Goal: Task Accomplishment & Management: Use online tool/utility

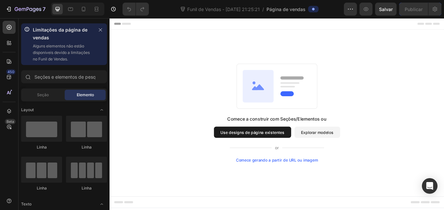
click at [415, 121] on div "Comece a construir com Seções/Elementos ou Use designs de página existentes Exp…" at bounding box center [304, 128] width 343 height 115
click at [353, 149] on font "Explorar modelos" at bounding box center [352, 151] width 38 height 6
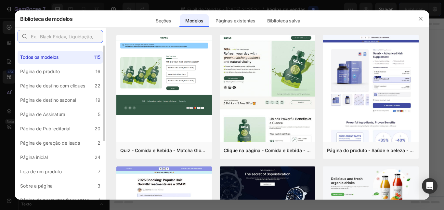
click at [76, 39] on input "text" at bounding box center [60, 36] width 85 height 13
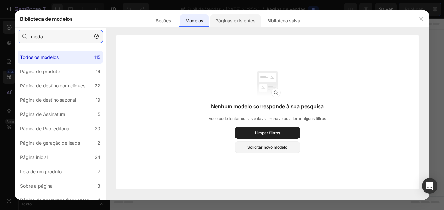
type input "moda"
click at [234, 20] on font "Páginas existentes" at bounding box center [235, 21] width 40 height 6
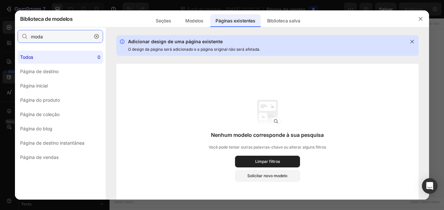
click at [77, 39] on input "moda" at bounding box center [60, 36] width 85 height 13
click at [287, 176] on font "Solicitar novo modelo" at bounding box center [267, 175] width 40 height 5
click at [166, 22] on font "Seções" at bounding box center [163, 21] width 15 height 6
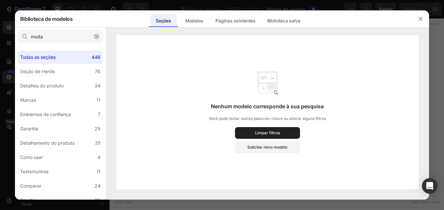
click at [97, 37] on icon "button" at bounding box center [96, 36] width 5 height 5
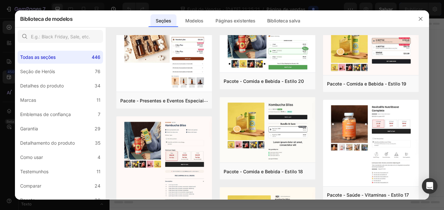
scroll to position [436, 0]
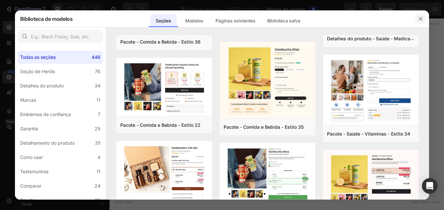
click at [422, 21] on icon "button" at bounding box center [420, 18] width 5 height 5
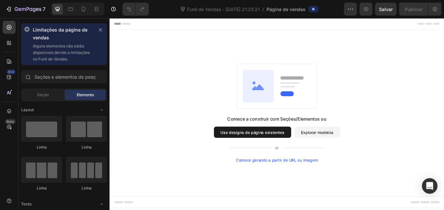
click at [277, 150] on font "Use designs de página existentes" at bounding box center [276, 151] width 74 height 6
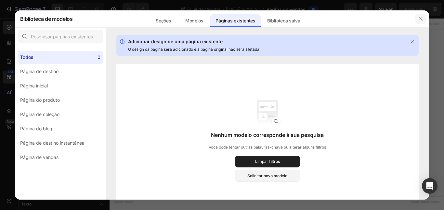
click at [420, 22] on button "button" at bounding box center [420, 19] width 10 height 10
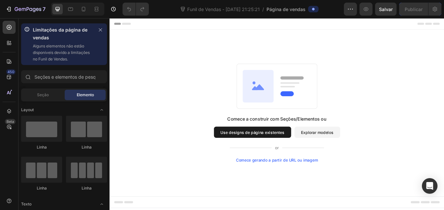
click at [333, 187] on div "Comece a construir com Seções/Elementos ou Use designs de página existentes Exp…" at bounding box center [304, 129] width 390 height 194
click at [329, 184] on font "Comece gerando a partir de URL ou imagem" at bounding box center [305, 184] width 96 height 6
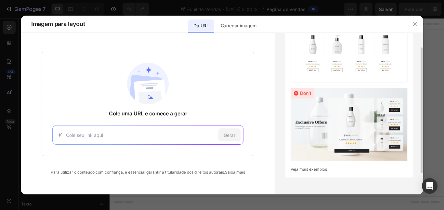
scroll to position [0, 0]
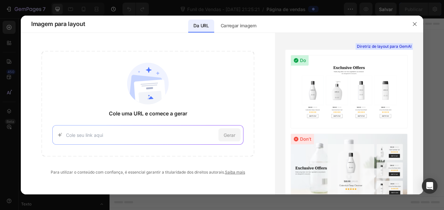
paste input "[URL][DOMAIN_NAME]"
type input "[URL][DOMAIN_NAME]"
click at [231, 135] on font "Gerar" at bounding box center [230, 135] width 12 height 6
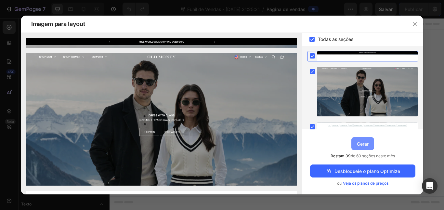
click at [366, 146] on font "Gerar" at bounding box center [363, 144] width 12 height 6
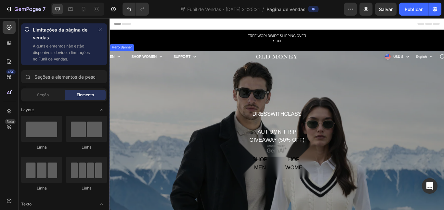
click at [307, 60] on div "Overlay" at bounding box center [304, 170] width 390 height 229
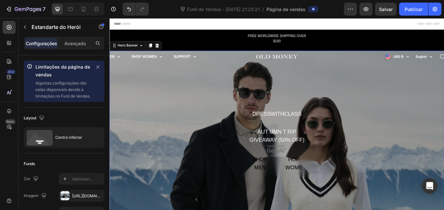
click at [306, 62] on div "Overlay" at bounding box center [304, 170] width 390 height 229
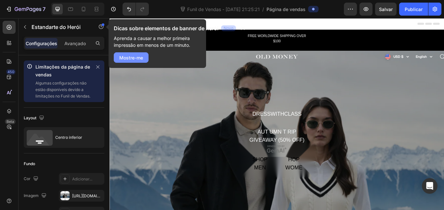
click at [134, 60] on font "Mostre-me" at bounding box center [131, 58] width 24 height 6
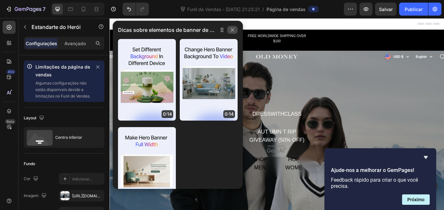
click at [233, 30] on icon "button" at bounding box center [232, 29] width 5 height 5
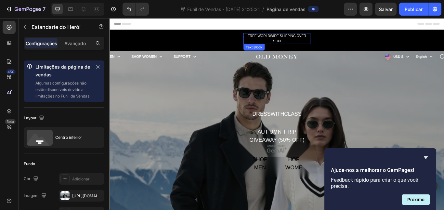
click at [303, 41] on div "FREE WORLDWIDE SHIPPING OVER $100" at bounding box center [304, 41] width 78 height 13
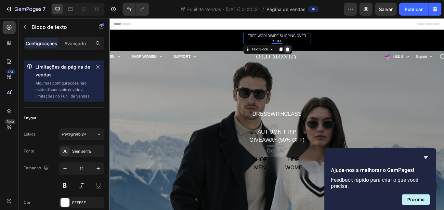
click at [317, 55] on icon at bounding box center [317, 54] width 4 height 5
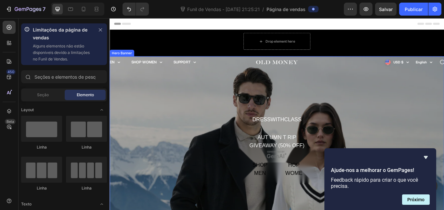
click at [330, 97] on div "Overlay" at bounding box center [304, 177] width 390 height 229
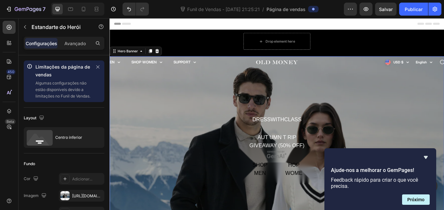
click at [314, 66] on div "Overlay" at bounding box center [304, 177] width 390 height 229
click at [308, 68] on div "Overlay" at bounding box center [304, 177] width 390 height 229
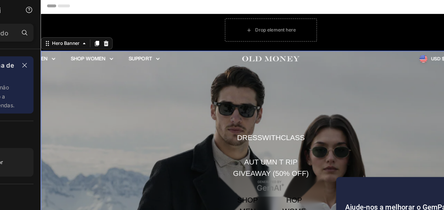
click at [238, 49] on div "Overlay" at bounding box center [236, 157] width 390 height 229
click at [233, 54] on div "Overlay" at bounding box center [236, 157] width 390 height 229
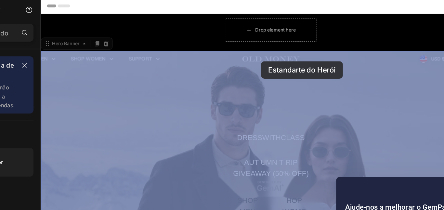
drag, startPoint x: 214, startPoint y: 52, endPoint x: 227, endPoint y: 52, distance: 13.0
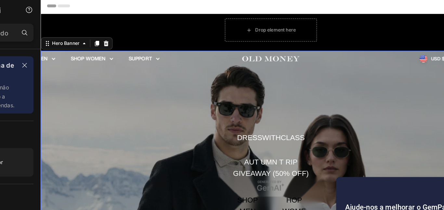
click at [127, 47] on div "Overlay" at bounding box center [236, 157] width 390 height 229
click at [124, 53] on div "Overlay" at bounding box center [236, 157] width 390 height 229
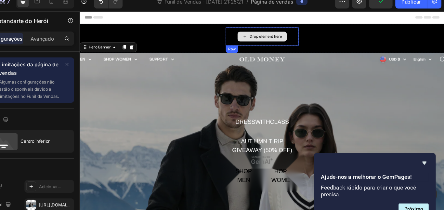
click at [244, 36] on div "Drop element here" at bounding box center [275, 37] width 78 height 19
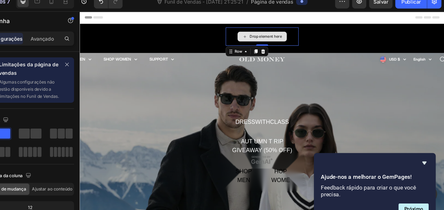
click at [297, 40] on div "Drop element here" at bounding box center [274, 38] width 53 height 10
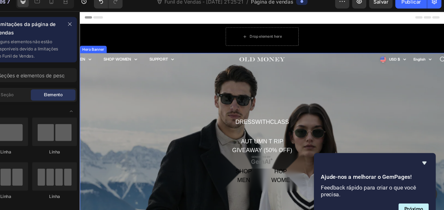
click at [322, 84] on div "Overlay" at bounding box center [275, 170] width 390 height 229
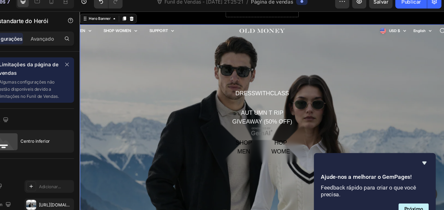
scroll to position [33, 0]
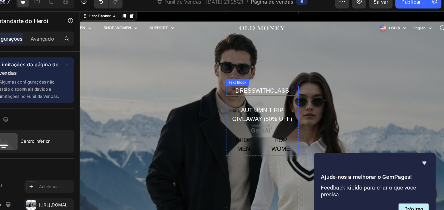
click at [285, 96] on div "DRESSWITHCLASS" at bounding box center [275, 96] width 78 height 11
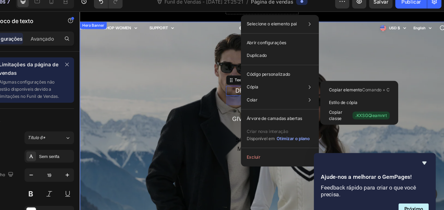
click at [220, 87] on div "Overlay" at bounding box center [275, 136] width 390 height 229
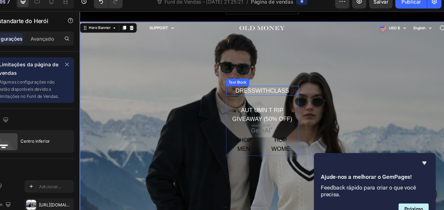
click at [270, 94] on div "DRESSWITHCLASS" at bounding box center [275, 96] width 78 height 11
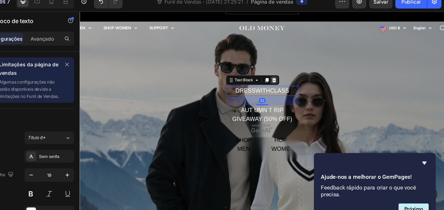
click at [290, 84] on div at bounding box center [287, 85] width 8 height 8
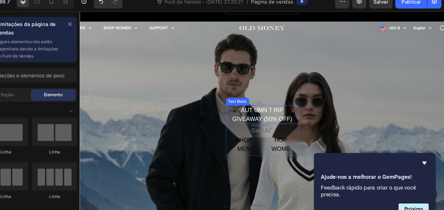
click at [285, 123] on div "AUT UMN T RIP GIVEAWAY (50% OFF)" at bounding box center [275, 121] width 78 height 20
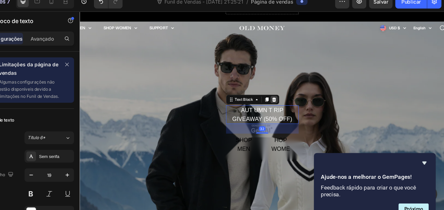
click at [287, 108] on icon at bounding box center [287, 105] width 5 height 5
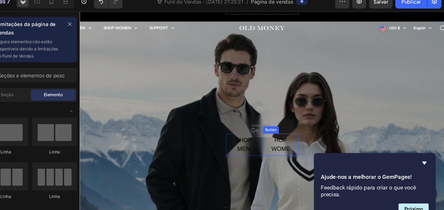
click at [278, 136] on div "Button" at bounding box center [284, 138] width 15 height 6
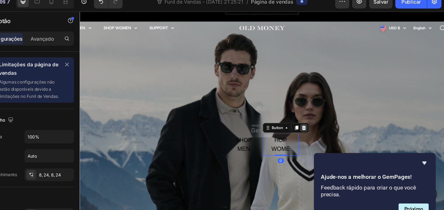
click at [319, 136] on icon at bounding box center [319, 135] width 4 height 5
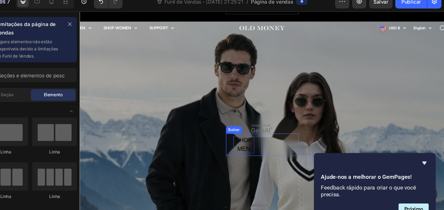
click at [262, 149] on div "SHOP MEN" at bounding box center [255, 153] width 23 height 19
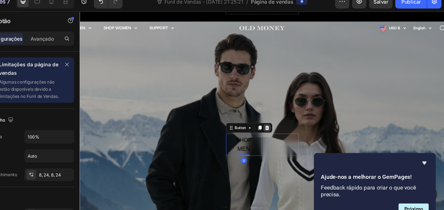
click at [280, 136] on icon at bounding box center [279, 135] width 4 height 5
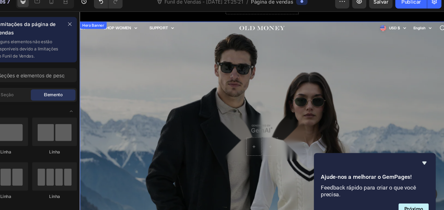
click at [275, 136] on div "Overlay" at bounding box center [275, 136] width 390 height 229
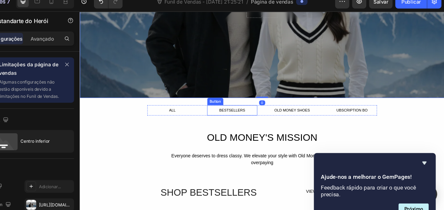
scroll to position [0, 0]
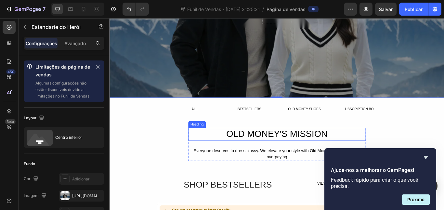
click at [296, 154] on h2 "OLD MONEY'S MISSION" at bounding box center [304, 153] width 207 height 15
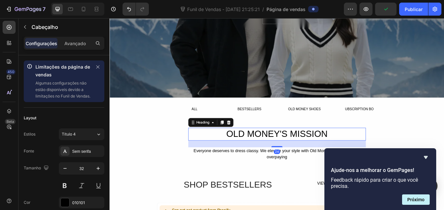
click at [319, 151] on h2 "OLD MONEY'S MISSION" at bounding box center [304, 153] width 207 height 15
click at [319, 151] on p "OLD MONEY'S MISSION" at bounding box center [305, 154] width 206 height 14
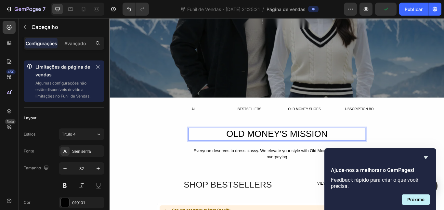
click at [310, 151] on p "OLD MONEY'S MISSION" at bounding box center [305, 154] width 206 height 14
click at [316, 151] on p "OLD MONEY'S MISSION" at bounding box center [305, 154] width 206 height 14
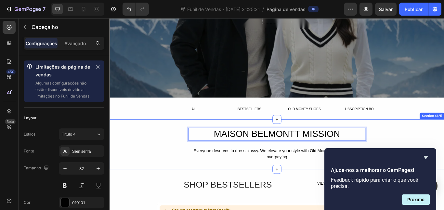
click at [244, 187] on div "MAISON BELMONTT MISSION Heading 24 Everyone deserves to dress classy. We elevat…" at bounding box center [304, 165] width 390 height 58
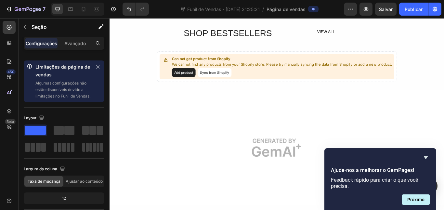
scroll to position [324, 0]
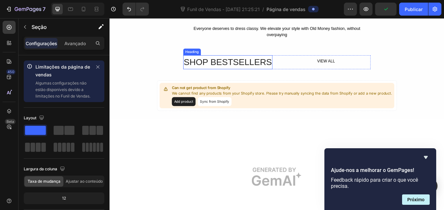
click at [251, 65] on h2 "SHOP BESTSELLERS" at bounding box center [247, 69] width 104 height 17
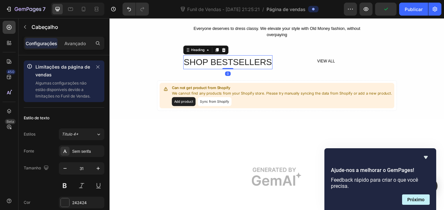
click at [281, 63] on h2 "SHOP BESTSELLERS" at bounding box center [247, 69] width 104 height 17
click at [281, 63] on p "SHOP BESTSELLERS" at bounding box center [247, 69] width 103 height 15
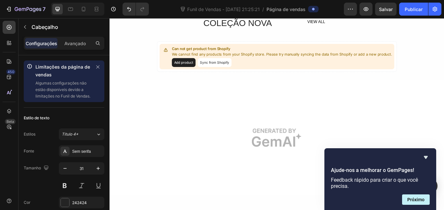
scroll to position [358, 0]
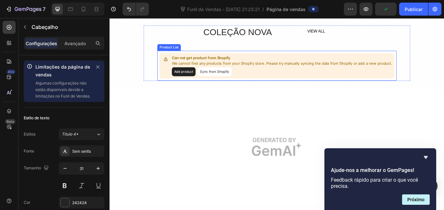
click at [203, 81] on button "Add product" at bounding box center [196, 80] width 28 height 10
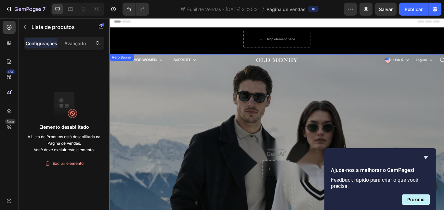
scroll to position [0, 0]
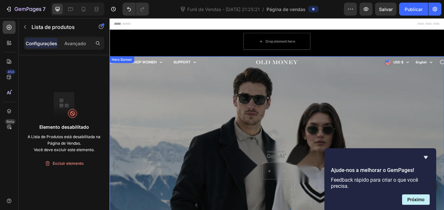
click at [220, 109] on div "Overlay" at bounding box center [304, 177] width 390 height 229
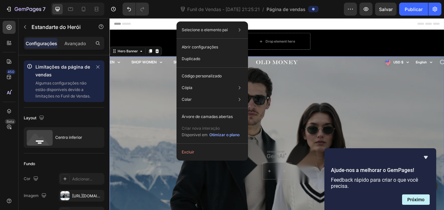
click at [169, 131] on div "Overlay" at bounding box center [304, 177] width 390 height 229
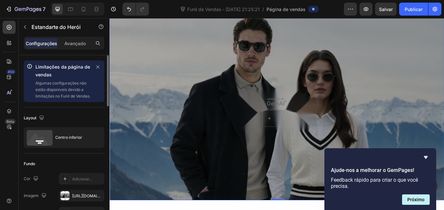
scroll to position [34, 0]
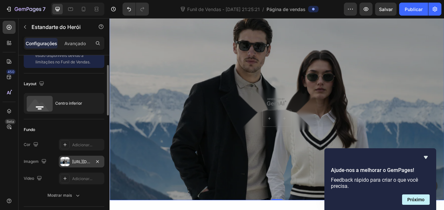
click at [78, 162] on font "[URL][DOMAIN_NAME]" at bounding box center [93, 161] width 42 height 5
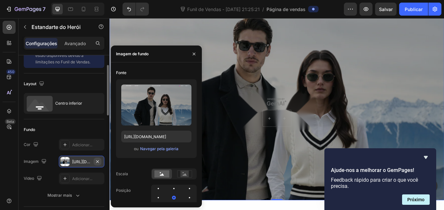
click at [98, 160] on icon "button" at bounding box center [97, 161] width 5 height 5
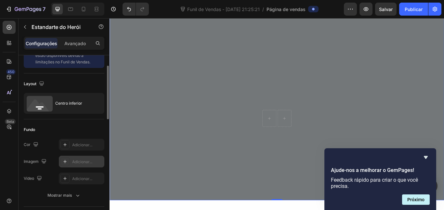
click at [81, 160] on font "Adicionar..." at bounding box center [82, 161] width 20 height 5
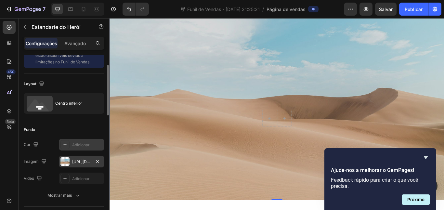
click at [91, 144] on font "Adicionar..." at bounding box center [82, 144] width 20 height 5
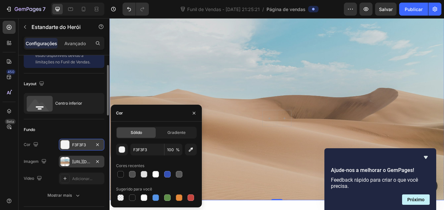
click at [86, 159] on font "[URL][DOMAIN_NAME]" at bounding box center [93, 161] width 42 height 5
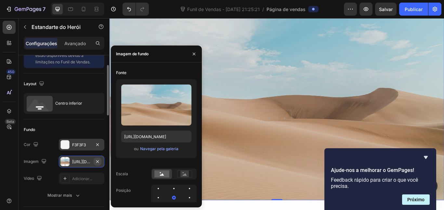
click at [96, 161] on icon "button" at bounding box center [97, 161] width 5 height 5
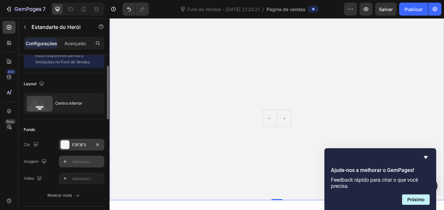
click at [88, 162] on font "Adicionar..." at bounding box center [82, 161] width 20 height 5
type input "[URL][DOMAIN_NAME]"
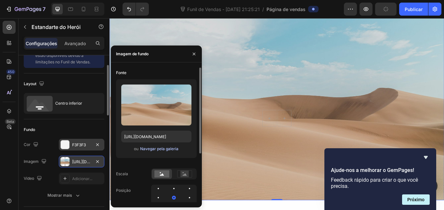
click at [171, 148] on font "Navegar pela galeria" at bounding box center [159, 148] width 38 height 5
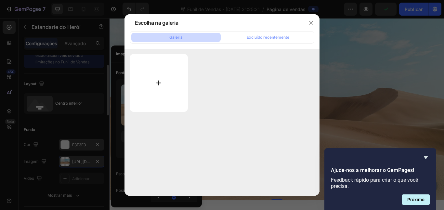
click at [180, 67] on input "file" at bounding box center [159, 83] width 58 height 58
type input "C:\fakepath\fc0c4e687b02db2760c4cce633bce756.jpg"
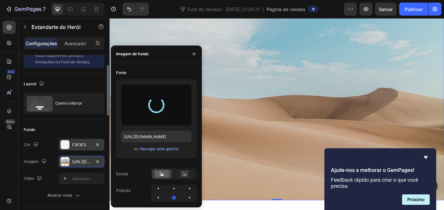
type input "[URL][DOMAIN_NAME]"
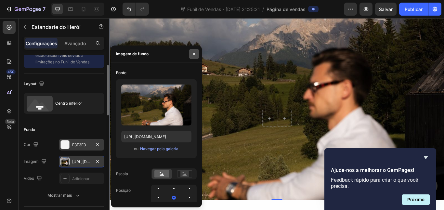
click at [195, 53] on icon "button" at bounding box center [194, 53] width 3 height 3
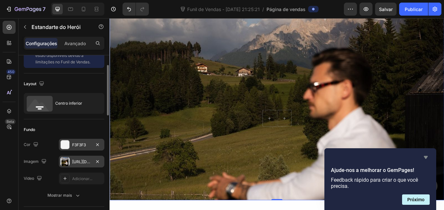
click at [427, 156] on icon "Ocultar pesquisa" at bounding box center [426, 157] width 4 height 3
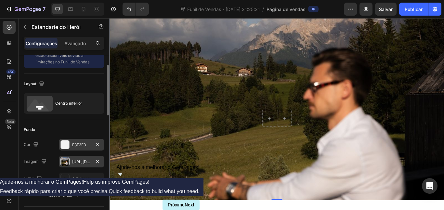
scroll to position [46, 0]
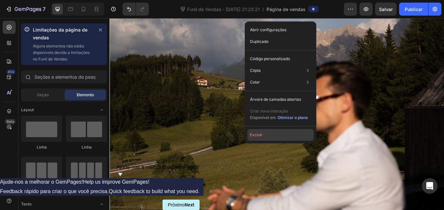
click at [273, 133] on button "Excluir" at bounding box center [280, 135] width 66 height 12
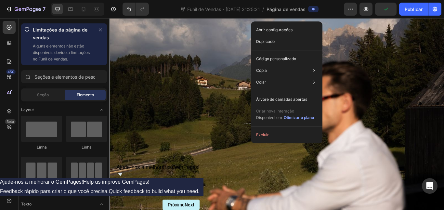
click at [279, 133] on button "Excluir" at bounding box center [286, 135] width 66 height 12
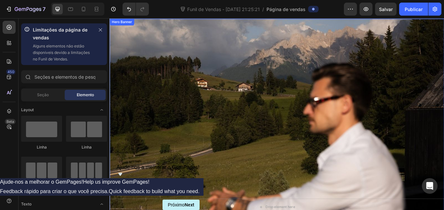
scroll to position [63, 0]
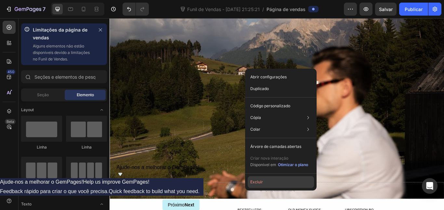
click at [274, 177] on button "Excluir" at bounding box center [281, 182] width 66 height 12
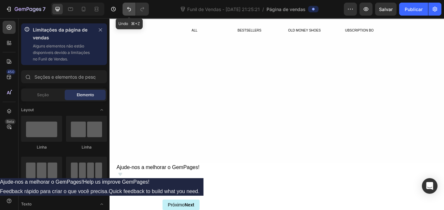
click at [126, 8] on icon "Desfazer/Refazer" at bounding box center [129, 9] width 6 height 6
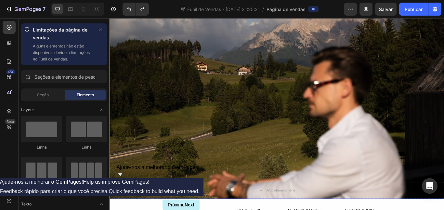
click at [263, 106] on div "Overlay" at bounding box center [304, 114] width 390 height 229
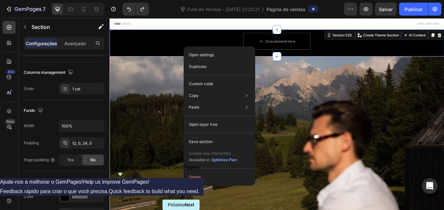
scroll to position [0, 0]
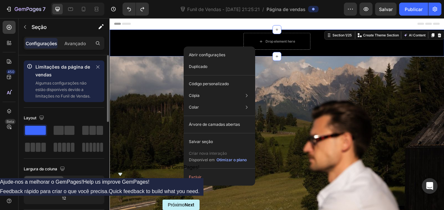
click at [169, 79] on div "Overlay" at bounding box center [304, 177] width 390 height 229
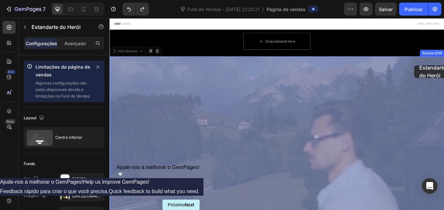
drag, startPoint x: 464, startPoint y: 64, endPoint x: 465, endPoint y: 74, distance: 9.8
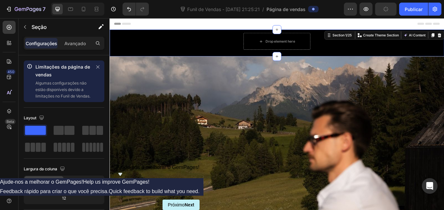
click at [187, 61] on div "Drop element here Row Section 1/25 You can create reusable sections Create Them…" at bounding box center [304, 47] width 390 height 31
click at [172, 52] on div "Drop element here Row" at bounding box center [304, 44] width 390 height 19
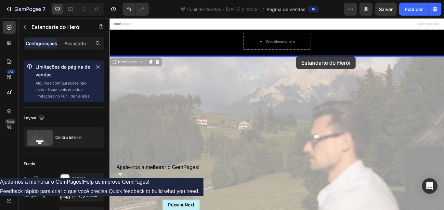
drag, startPoint x: 326, startPoint y: 52, endPoint x: 327, endPoint y: 63, distance: 10.7
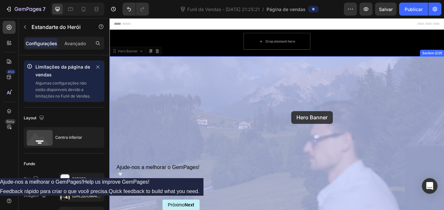
drag, startPoint x: 322, startPoint y: 120, endPoint x: 321, endPoint y: 126, distance: 6.9
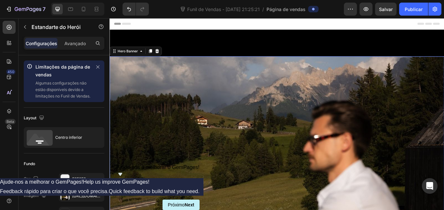
scroll to position [167, 0]
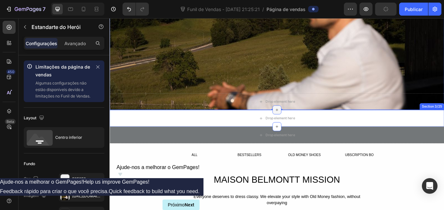
click at [304, 126] on icon at bounding box center [304, 125] width 3 height 3
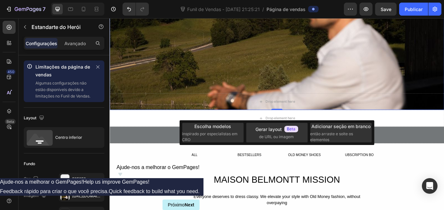
click at [273, 99] on div "Overlay" at bounding box center [304, 10] width 390 height 229
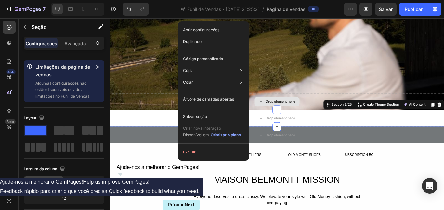
click at [163, 113] on div "Drop element here" at bounding box center [304, 115] width 390 height 19
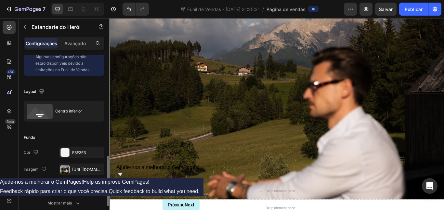
scroll to position [107, 0]
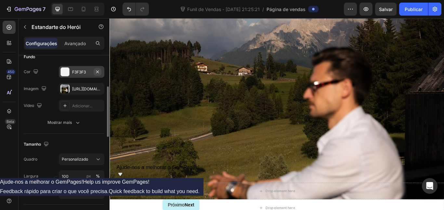
click at [97, 71] on icon "button" at bounding box center [97, 71] width 3 height 3
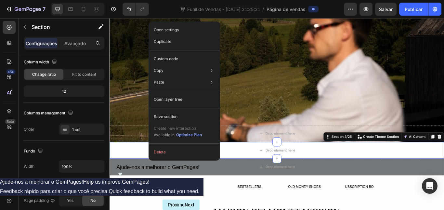
scroll to position [0, 0]
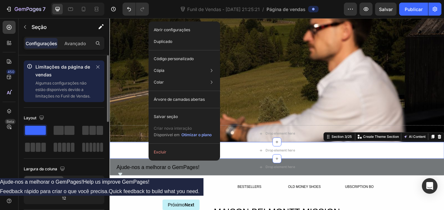
click at [176, 149] on button "Excluir" at bounding box center [184, 152] width 66 height 12
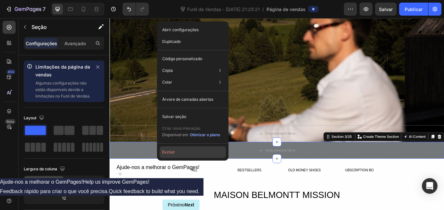
click at [190, 151] on button "Excluir" at bounding box center [193, 152] width 66 height 12
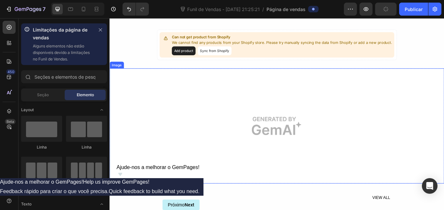
scroll to position [387, 0]
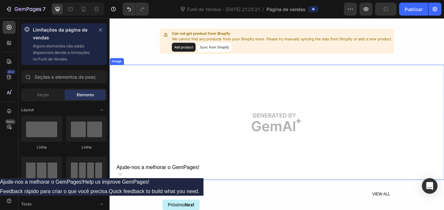
click at [238, 139] on img at bounding box center [304, 139] width 390 height 134
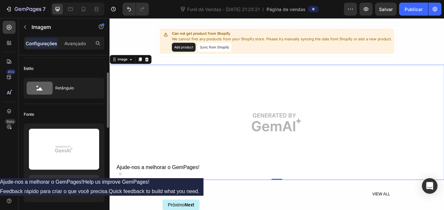
scroll to position [51, 0]
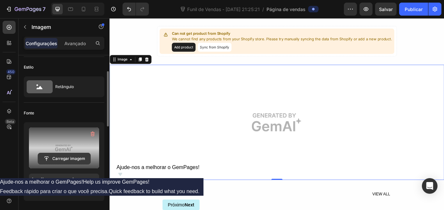
click at [81, 159] on input "file" at bounding box center [64, 158] width 52 height 11
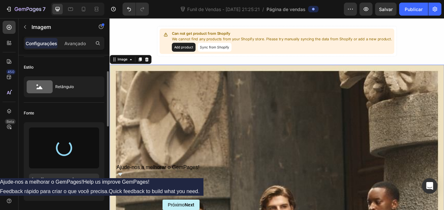
type input "[URL][DOMAIN_NAME]"
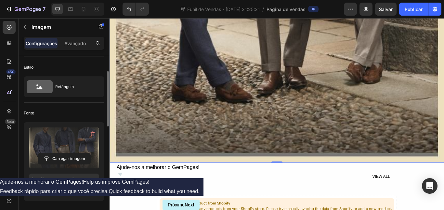
scroll to position [876, 0]
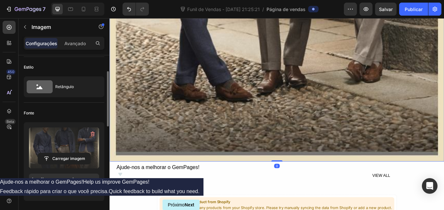
drag, startPoint x: 308, startPoint y: 184, endPoint x: 306, endPoint y: 65, distance: 118.9
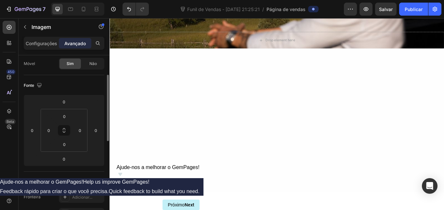
scroll to position [0, 0]
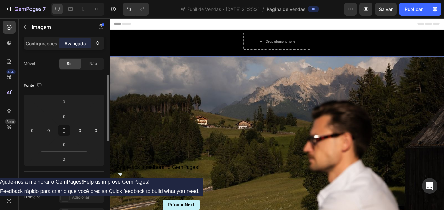
click at [259, 142] on div "Overlay" at bounding box center [304, 177] width 390 height 229
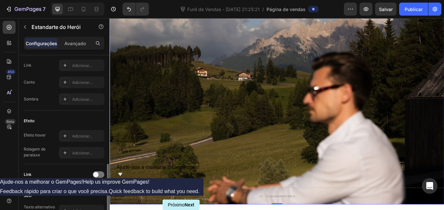
scroll to position [349, 0]
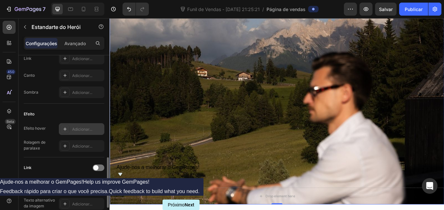
click at [69, 130] on div at bounding box center [64, 128] width 9 height 9
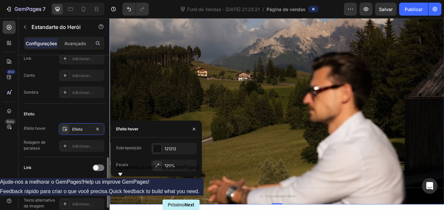
click at [71, 109] on div "Efeito" at bounding box center [64, 114] width 81 height 10
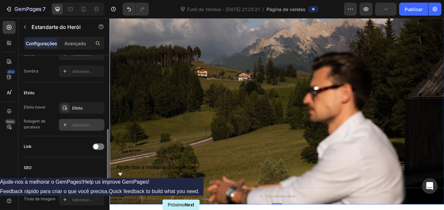
scroll to position [0, 0]
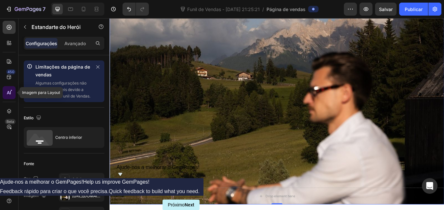
click at [13, 95] on div at bounding box center [9, 92] width 13 height 13
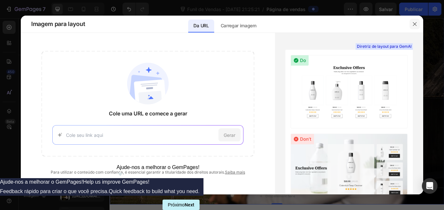
click at [417, 23] on icon "button" at bounding box center [414, 23] width 5 height 5
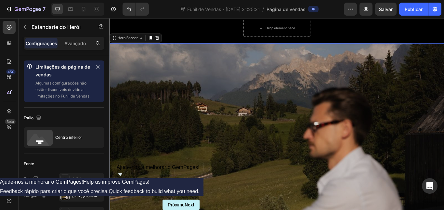
scroll to position [12, 0]
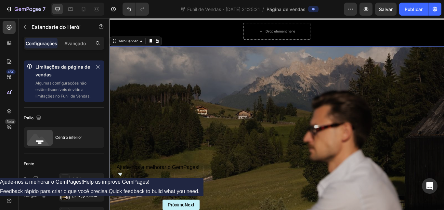
click at [278, 58] on div "Overlay" at bounding box center [304, 165] width 390 height 229
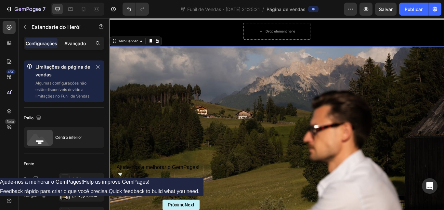
click at [79, 45] on font "Avançado" at bounding box center [74, 44] width 21 height 6
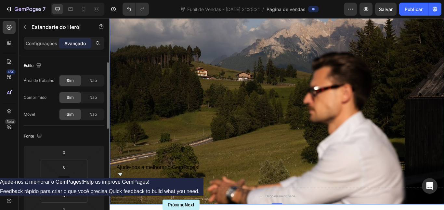
scroll to position [5, 0]
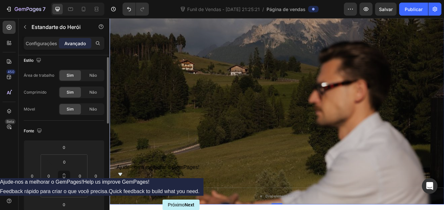
click at [156, 123] on div "Overlay" at bounding box center [304, 120] width 390 height 229
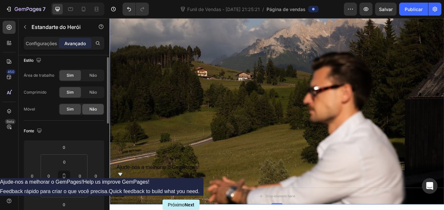
click at [92, 112] on div "Não" at bounding box center [92, 109] width 21 height 10
click at [64, 111] on div "Sim" at bounding box center [69, 109] width 21 height 10
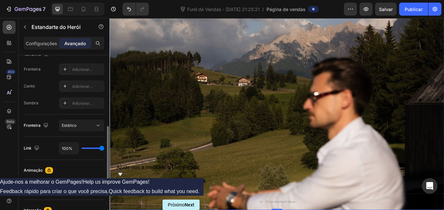
scroll to position [180, 0]
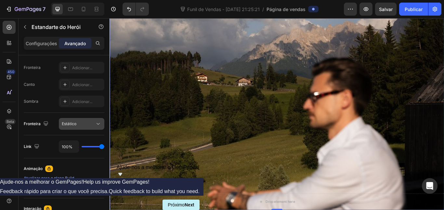
click at [85, 121] on div "Estático" at bounding box center [78, 124] width 33 height 6
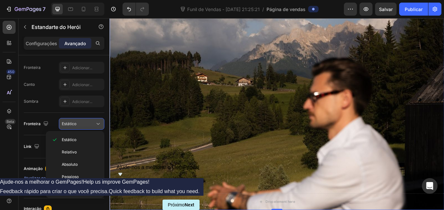
click at [85, 121] on div "Estático" at bounding box center [78, 124] width 33 height 6
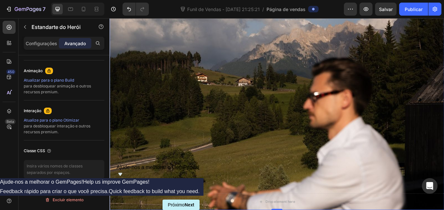
scroll to position [0, 0]
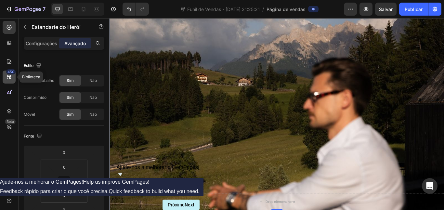
click at [12, 79] on icon at bounding box center [9, 77] width 6 height 6
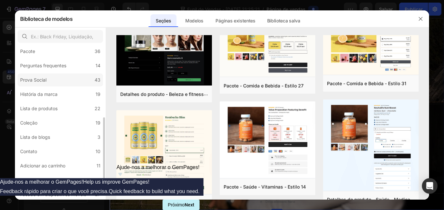
scroll to position [149, 0]
click at [35, 122] on font "Coleção" at bounding box center [28, 123] width 17 height 6
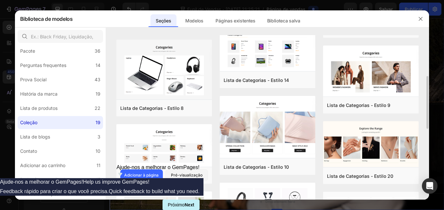
scroll to position [141, 0]
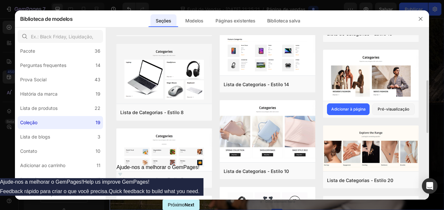
click at [353, 68] on img at bounding box center [371, 76] width 96 height 52
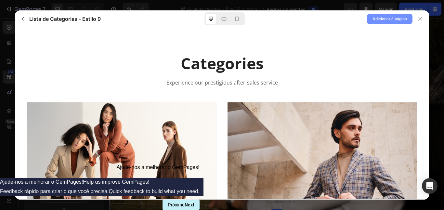
scroll to position [0, 0]
click at [383, 17] on font "Adicionar à página" at bounding box center [389, 18] width 34 height 5
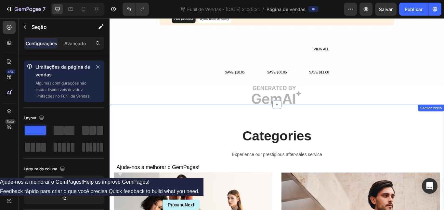
scroll to position [2796, 0]
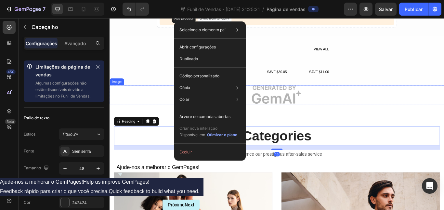
click at [147, 101] on img at bounding box center [304, 107] width 390 height 22
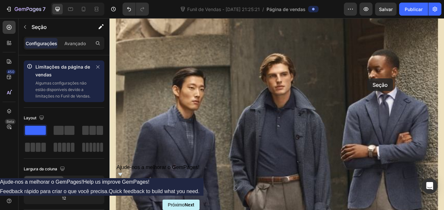
scroll to position [528, 0]
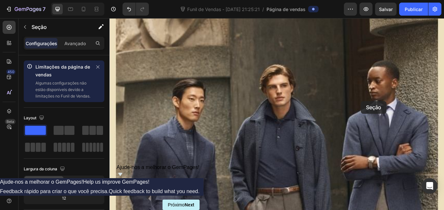
drag, startPoint x: 481, startPoint y: 64, endPoint x: 403, endPoint y: 115, distance: 93.2
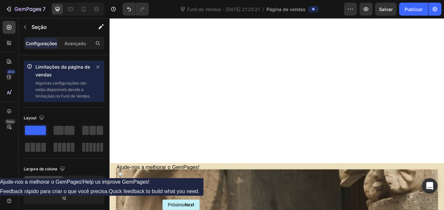
scroll to position [784, 0]
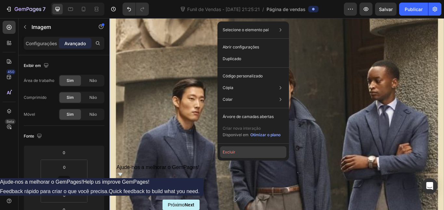
click at [249, 148] on button "Excluir" at bounding box center [253, 152] width 66 height 12
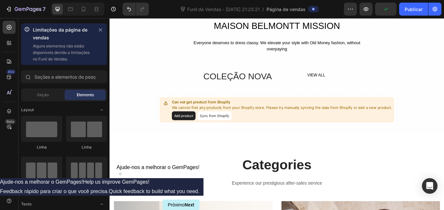
scroll to position [304, 0]
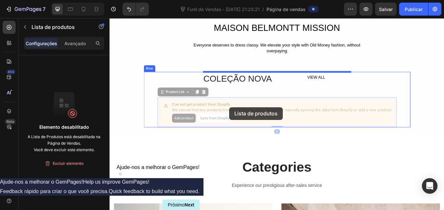
drag, startPoint x: 173, startPoint y: 116, endPoint x: 218, endPoint y: 113, distance: 44.9
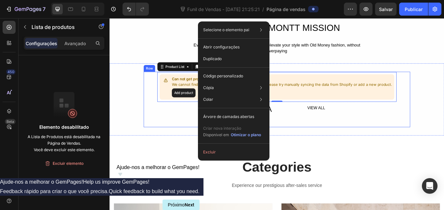
click at [181, 129] on div "Can not get product from Shopify We cannot find any products from your Shopify …" at bounding box center [304, 113] width 279 height 65
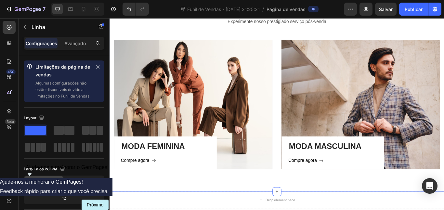
scroll to position [497, 0]
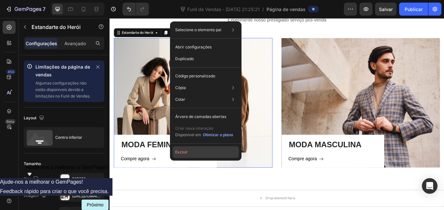
click at [201, 151] on button "Excluir" at bounding box center [206, 152] width 66 height 12
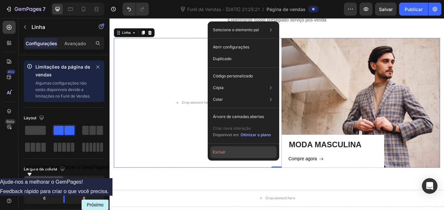
click at [242, 154] on button "Excluir" at bounding box center [243, 152] width 66 height 12
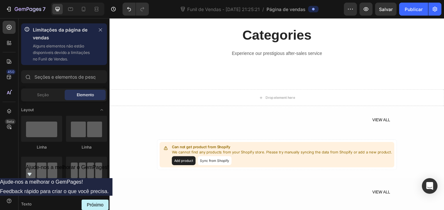
scroll to position [463, 0]
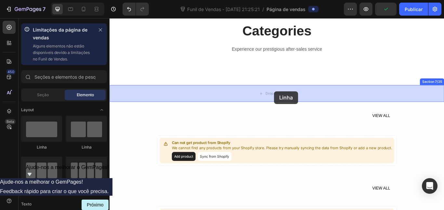
drag, startPoint x: 256, startPoint y: 140, endPoint x: 301, endPoint y: 103, distance: 58.7
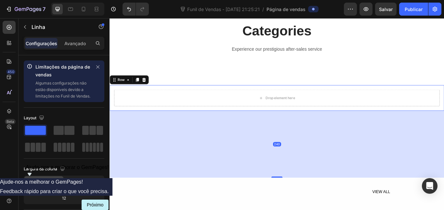
drag, startPoint x: 307, startPoint y: 125, endPoint x: 315, endPoint y: 203, distance: 78.3
click at [315, 126] on div "240" at bounding box center [304, 126] width 390 height 0
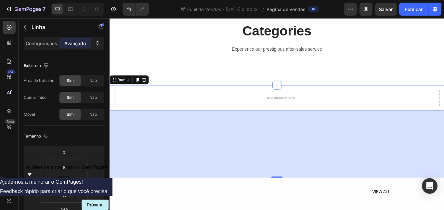
drag, startPoint x: 301, startPoint y: 94, endPoint x: 273, endPoint y: 82, distance: 30.5
click at [291, 75] on div "Categories Heading Experience our prestigious after-sales service Text block Ro…" at bounding box center [304, 46] width 390 height 100
click at [272, 112] on div "Drop element here" at bounding box center [305, 110] width 380 height 19
click at [51, 47] on div "Configurações" at bounding box center [41, 43] width 32 height 10
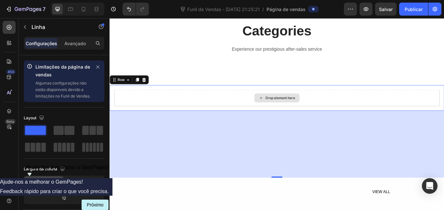
click at [268, 115] on div "Drop element here" at bounding box center [305, 110] width 380 height 19
click at [34, 134] on span at bounding box center [35, 130] width 21 height 9
click at [197, 114] on div "Drop element here" at bounding box center [305, 110] width 380 height 19
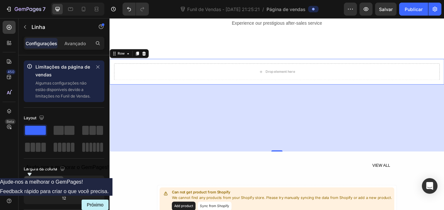
scroll to position [491, 0]
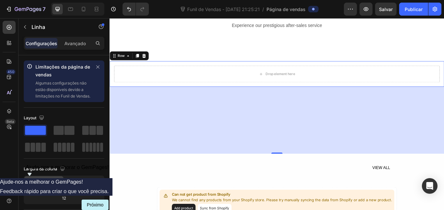
drag, startPoint x: 142, startPoint y: 151, endPoint x: 298, endPoint y: 129, distance: 157.2
click at [294, 85] on div "Drop element here" at bounding box center [308, 83] width 34 height 5
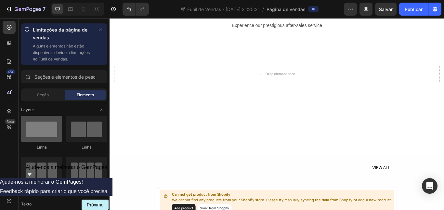
click at [41, 138] on div at bounding box center [41, 129] width 41 height 26
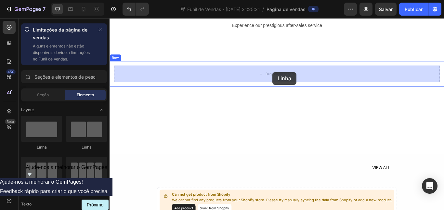
drag, startPoint x: 151, startPoint y: 156, endPoint x: 299, endPoint y: 81, distance: 166.5
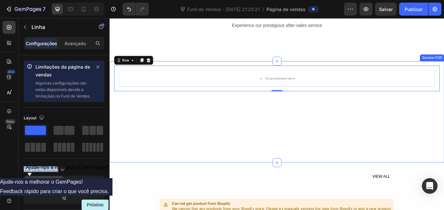
drag, startPoint x: 146, startPoint y: 145, endPoint x: 265, endPoint y: 127, distance: 120.6
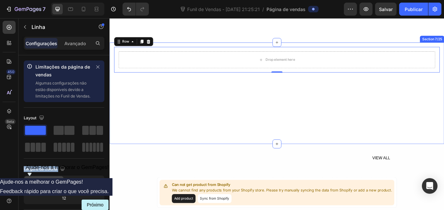
scroll to position [516, 0]
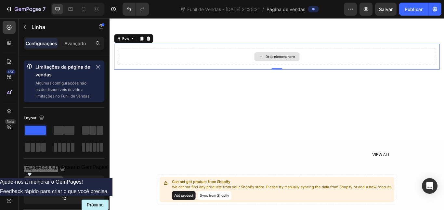
click at [300, 59] on div "Drop element here" at bounding box center [304, 63] width 53 height 10
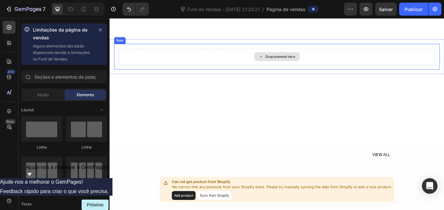
click at [297, 64] on div "Drop element here" at bounding box center [308, 62] width 34 height 5
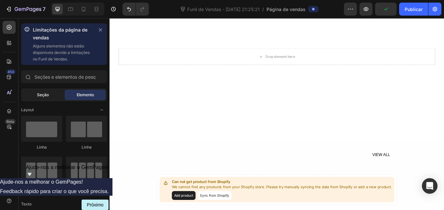
click at [46, 95] on font "Seção" at bounding box center [43, 94] width 12 height 5
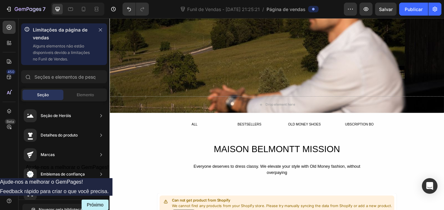
scroll to position [153, 0]
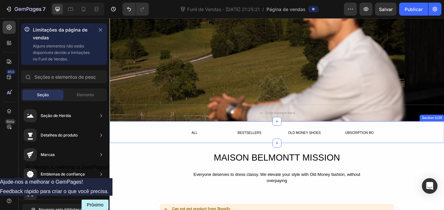
click at [163, 148] on div "ALL Button BESTSELLERS Button OLD MONEY SHOES Button UBSCRIPTION BO Button Row" at bounding box center [304, 151] width 390 height 11
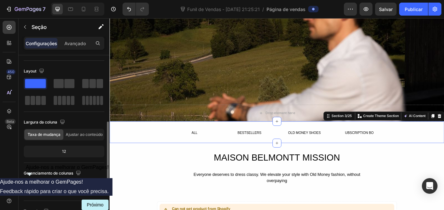
scroll to position [82, 0]
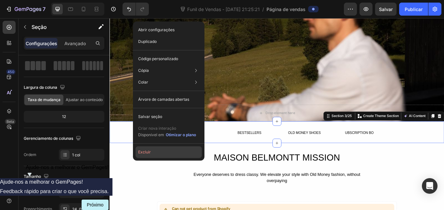
click at [164, 152] on button "Excluir" at bounding box center [168, 152] width 66 height 12
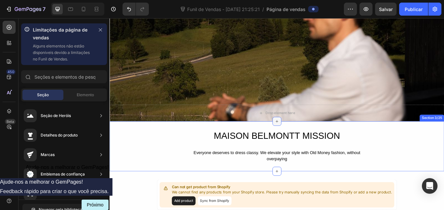
click at [304, 139] on icon at bounding box center [304, 138] width 3 height 3
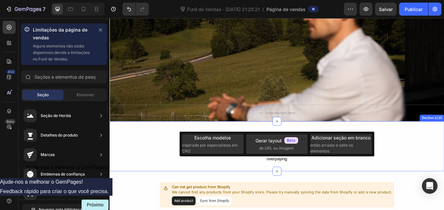
click at [166, 159] on div "MAISON BELMONTT MISSION Heading Everyone deserves to dress classy. We elevate y…" at bounding box center [304, 167] width 390 height 39
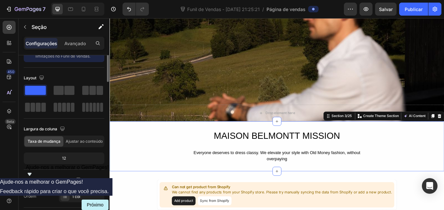
scroll to position [0, 0]
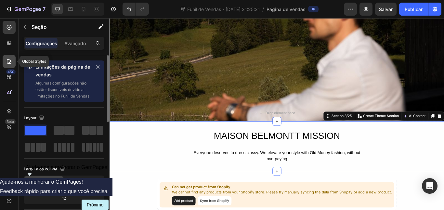
click at [11, 63] on icon at bounding box center [9, 61] width 6 height 6
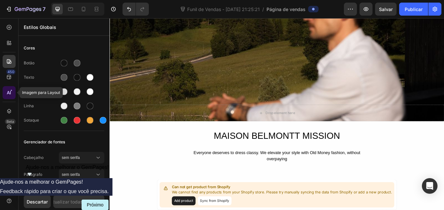
click at [9, 92] on icon at bounding box center [9, 92] width 6 height 6
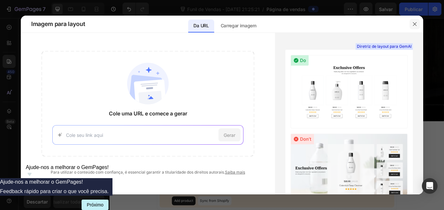
click at [413, 25] on icon "button" at bounding box center [414, 23] width 5 height 5
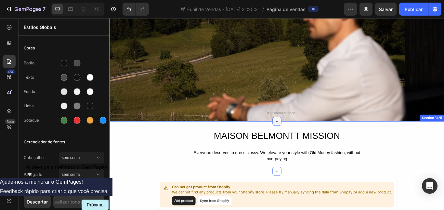
click at [306, 137] on icon at bounding box center [304, 138] width 5 height 5
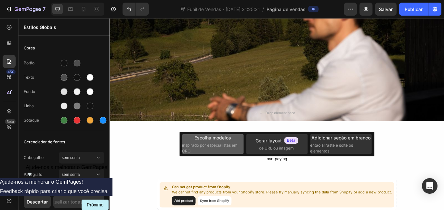
click at [221, 140] on font "Escolha modelos" at bounding box center [212, 137] width 37 height 7
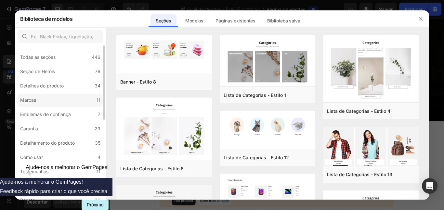
click at [71, 101] on label "Marcas 11" at bounding box center [60, 100] width 85 height 13
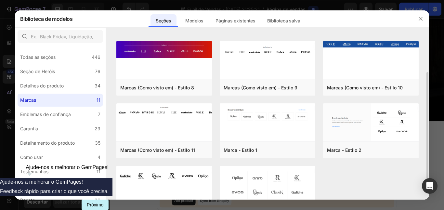
scroll to position [50, 0]
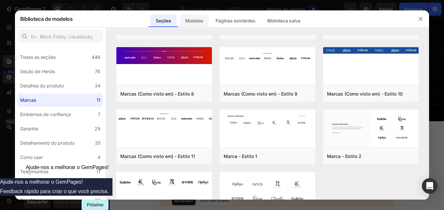
click at [201, 26] on div "Modelos" at bounding box center [194, 20] width 29 height 13
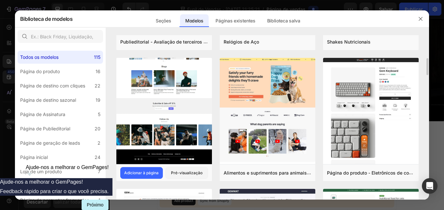
scroll to position [238, 0]
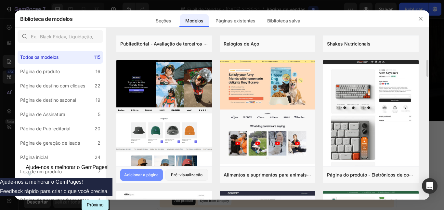
click at [147, 175] on font "Adicionar à página" at bounding box center [141, 174] width 34 height 5
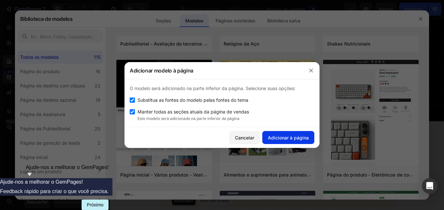
click at [282, 133] on button "Adicionar à página" at bounding box center [288, 137] width 52 height 13
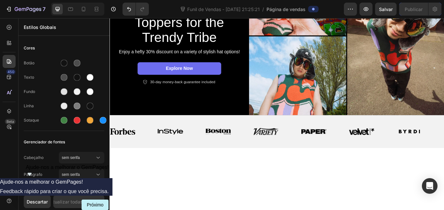
scroll to position [261, 0]
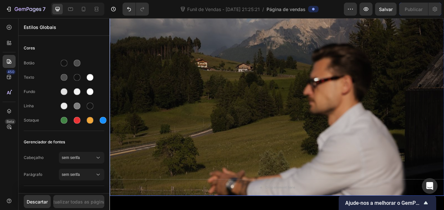
scroll to position [23, 0]
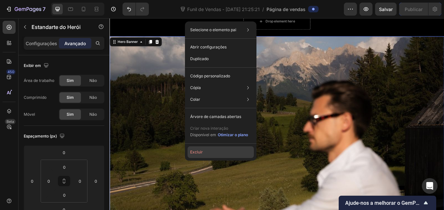
click at [222, 149] on button "Excluir" at bounding box center [220, 152] width 66 height 12
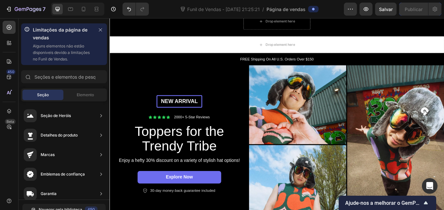
scroll to position [0, 0]
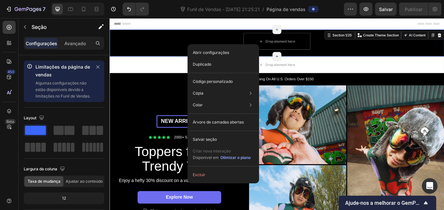
click at [180, 107] on div "New arrival Text Block Row Icon Icon Icon Icon Icon Icon List 2000+ 5-Star Revi…" at bounding box center [190, 189] width 162 height 185
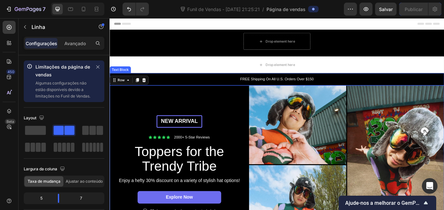
scroll to position [6, 0]
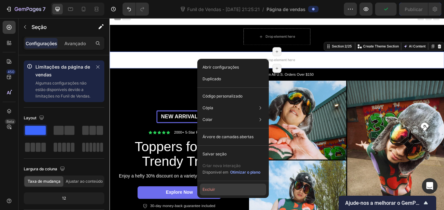
click at [232, 189] on button "Excluir" at bounding box center [233, 190] width 66 height 12
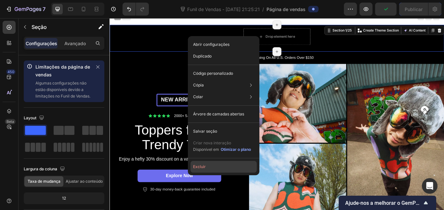
click at [218, 168] on button "Excluir" at bounding box center [223, 167] width 66 height 12
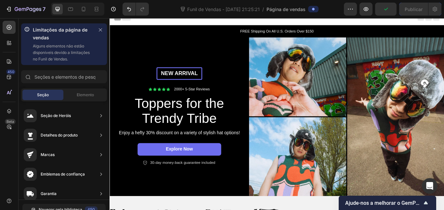
scroll to position [0, 0]
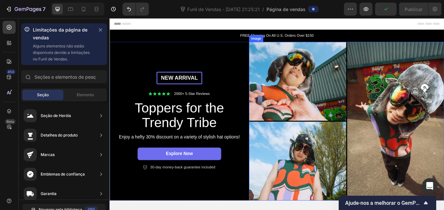
click at [283, 44] on div "Image" at bounding box center [280, 42] width 17 height 8
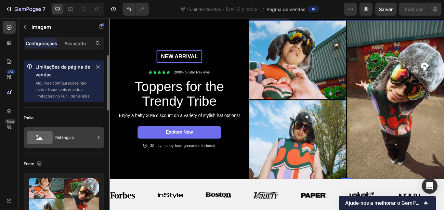
click at [72, 140] on div "Retângulo" at bounding box center [75, 137] width 40 height 15
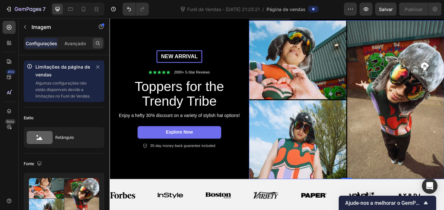
click at [97, 45] on icon at bounding box center [97, 43] width 5 height 5
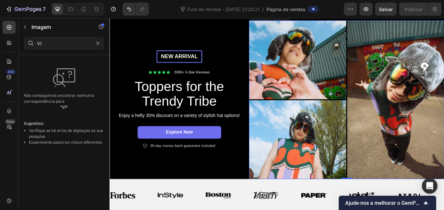
type input "V"
type input "v"
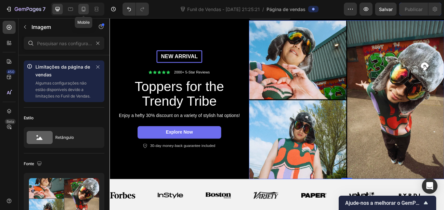
click at [86, 7] on icon at bounding box center [83, 9] width 6 height 6
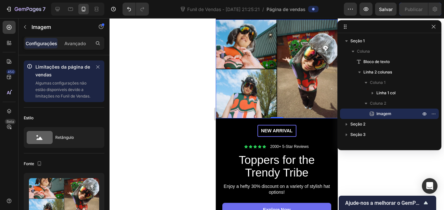
scroll to position [2, 0]
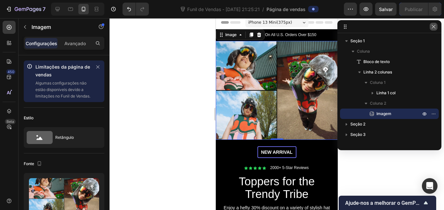
click at [434, 28] on icon "button" at bounding box center [433, 27] width 4 height 4
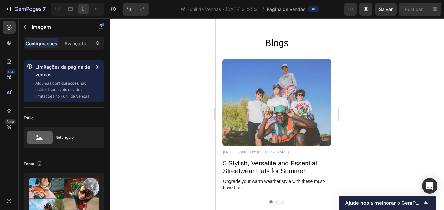
scroll to position [1353, 0]
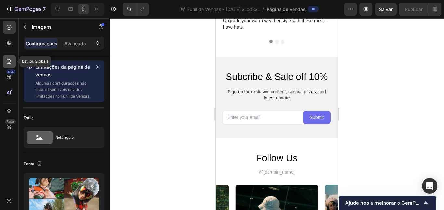
click at [10, 62] on icon at bounding box center [9, 61] width 6 height 6
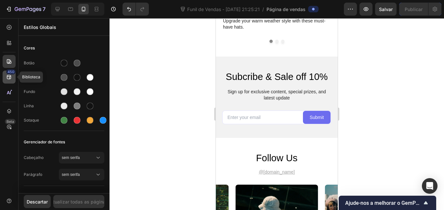
click at [8, 81] on div "450" at bounding box center [9, 77] width 13 height 13
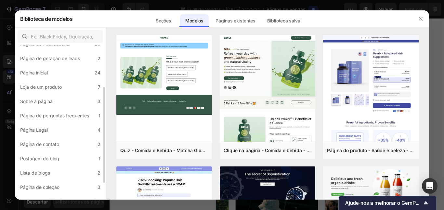
scroll to position [78, 0]
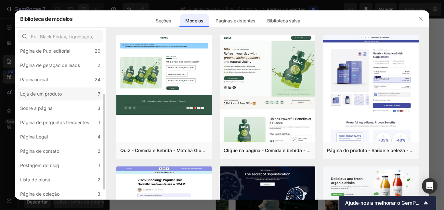
click at [59, 94] on font "Loja de um produto" at bounding box center [41, 94] width 42 height 6
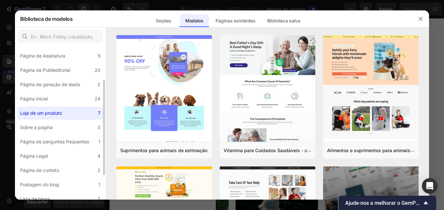
scroll to position [57, 0]
click at [59, 81] on label "Página de geração de leads 2" at bounding box center [60, 85] width 85 height 13
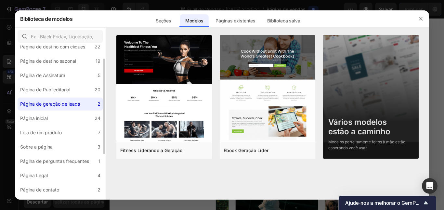
scroll to position [32, 0]
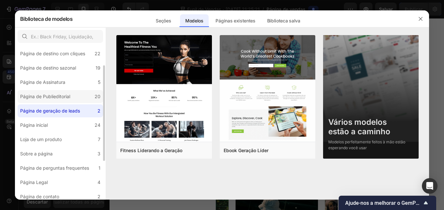
click at [62, 94] on font "Página de Publieditorial" at bounding box center [45, 97] width 50 height 6
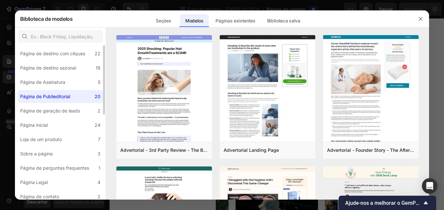
scroll to position [4, 0]
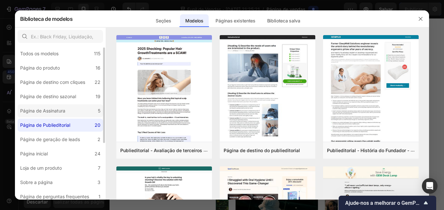
click at [62, 108] on font "Página de Assinatura" at bounding box center [42, 111] width 45 height 6
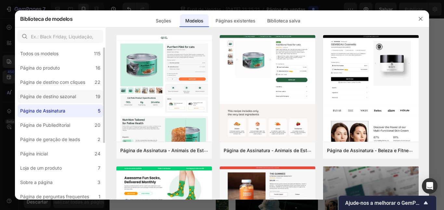
click at [64, 96] on font "Página de destino sazonal" at bounding box center [48, 97] width 56 height 6
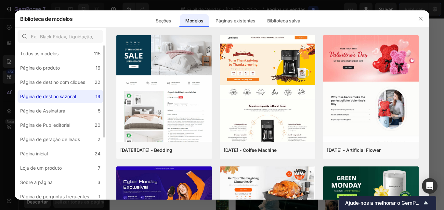
scroll to position [0, 0]
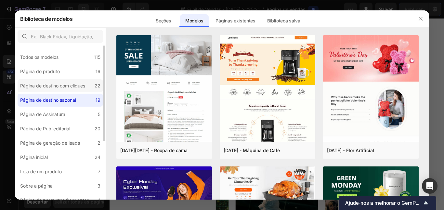
click at [65, 83] on font "Página de destino com cliques" at bounding box center [52, 86] width 65 height 6
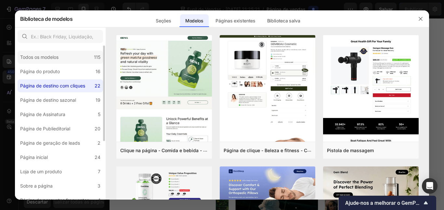
click at [60, 61] on div "Todos os modelos 115" at bounding box center [60, 57] width 85 height 13
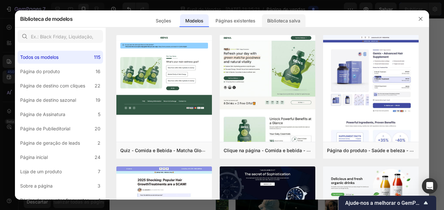
click at [270, 22] on font "Biblioteca salva" at bounding box center [283, 21] width 33 height 6
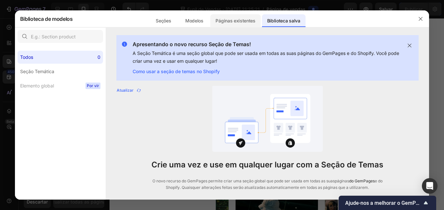
click at [239, 24] on font "Páginas existentes" at bounding box center [235, 21] width 40 height 8
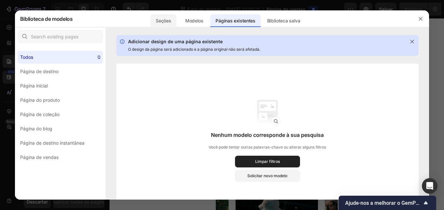
click at [161, 20] on font "Seções" at bounding box center [163, 21] width 15 height 6
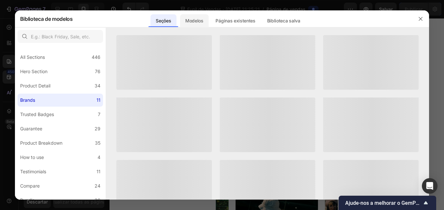
click at [193, 20] on font "Modelos" at bounding box center [194, 21] width 18 height 6
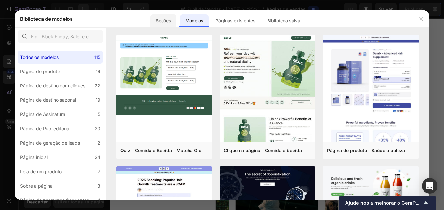
click at [171, 20] on font "Seções" at bounding box center [163, 21] width 15 height 6
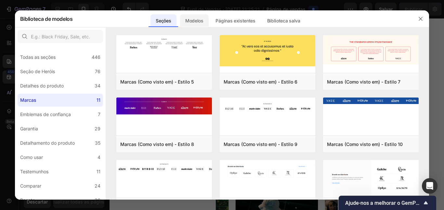
click at [201, 21] on font "Modelos" at bounding box center [194, 21] width 18 height 6
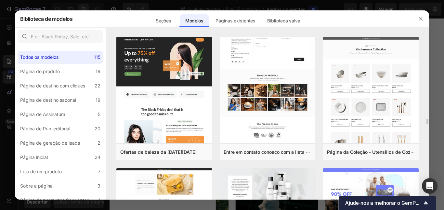
scroll to position [3884, 0]
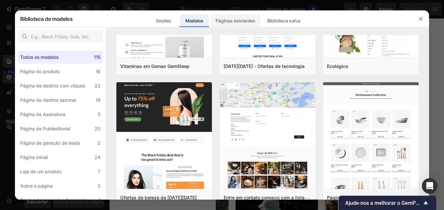
click at [237, 20] on font "Páginas existentes" at bounding box center [235, 21] width 40 height 6
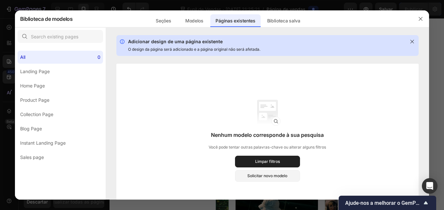
scroll to position [753, 0]
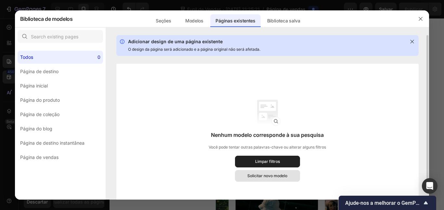
click at [271, 178] on font "Solicitar novo modelo" at bounding box center [267, 175] width 40 height 5
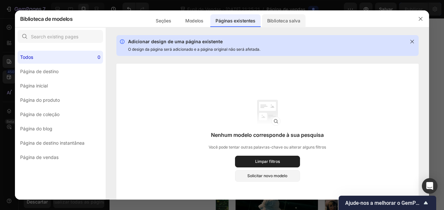
click at [283, 19] on font "Biblioteca salva" at bounding box center [283, 21] width 33 height 6
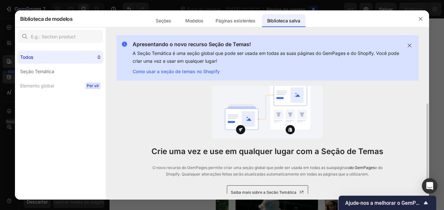
scroll to position [17, 0]
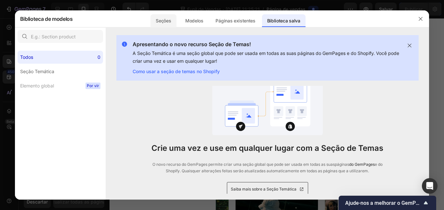
click at [165, 21] on font "Seções" at bounding box center [163, 21] width 15 height 6
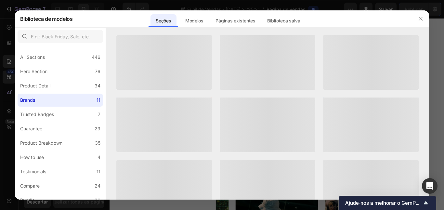
scroll to position [4, 0]
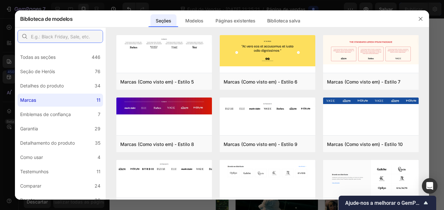
click at [67, 38] on input "text" at bounding box center [60, 36] width 85 height 13
click at [69, 53] on div "Todas as seções 446" at bounding box center [60, 57] width 85 height 13
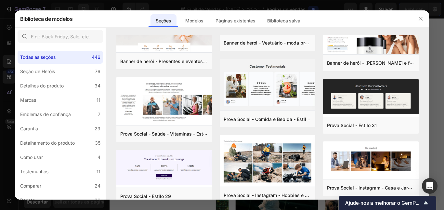
scroll to position [3768, 0]
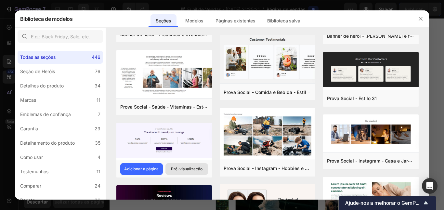
click at [189, 166] on font "Pré-visualização" at bounding box center [187, 168] width 32 height 5
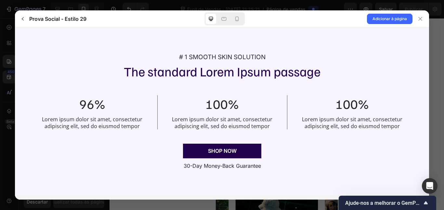
scroll to position [0, 0]
click at [27, 19] on button "button" at bounding box center [23, 19] width 10 height 10
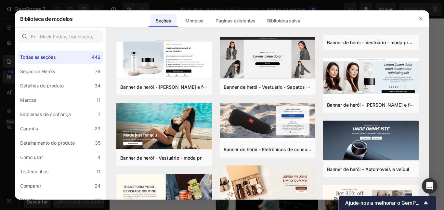
scroll to position [3524, 0]
